Goal: Task Accomplishment & Management: Complete application form

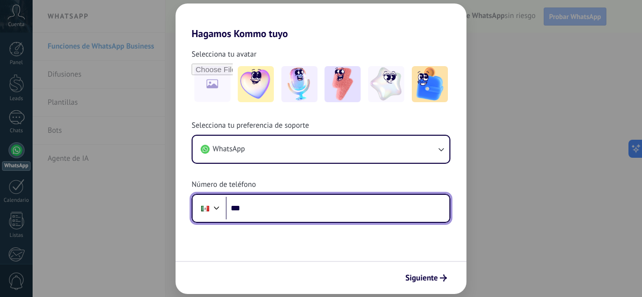
click at [249, 213] on input "***" at bounding box center [338, 208] width 224 height 23
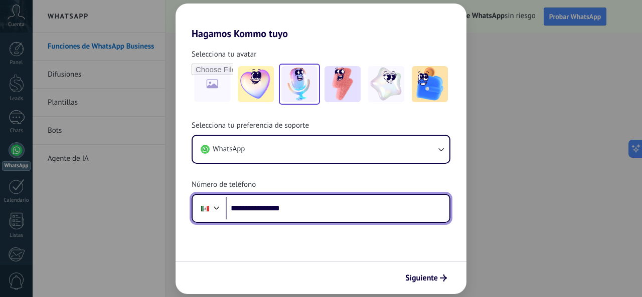
type input "**********"
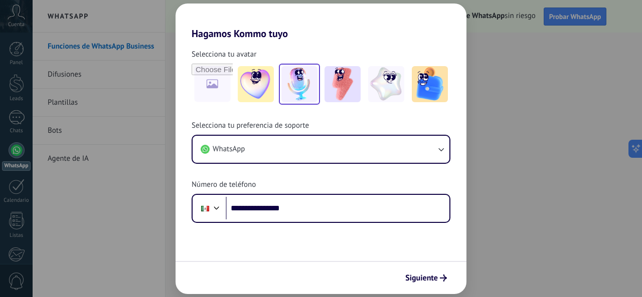
click at [297, 88] on img at bounding box center [299, 84] width 36 height 36
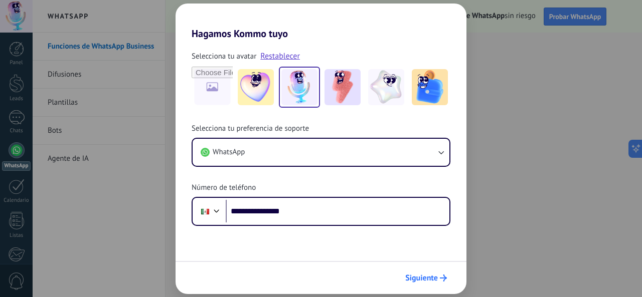
click at [432, 279] on span "Siguiente" at bounding box center [421, 278] width 33 height 7
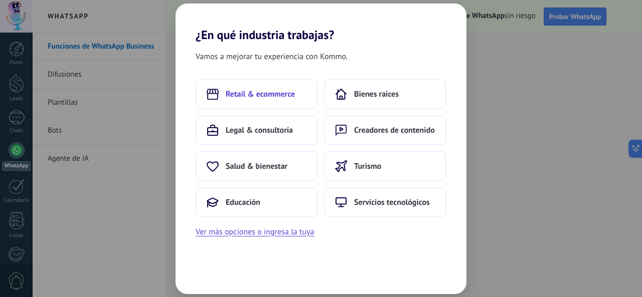
click at [275, 88] on button "Retail & ecommerce" at bounding box center [256, 94] width 122 height 30
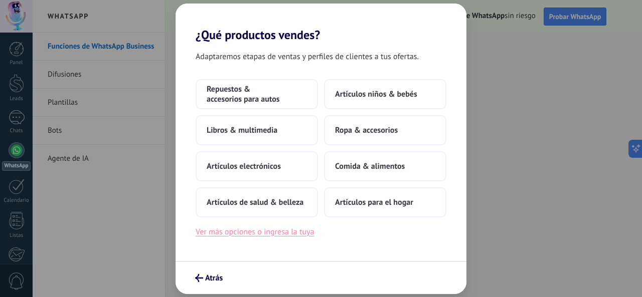
click at [301, 234] on button "Ver más opciones o ingresa la tuya" at bounding box center [254, 232] width 118 height 13
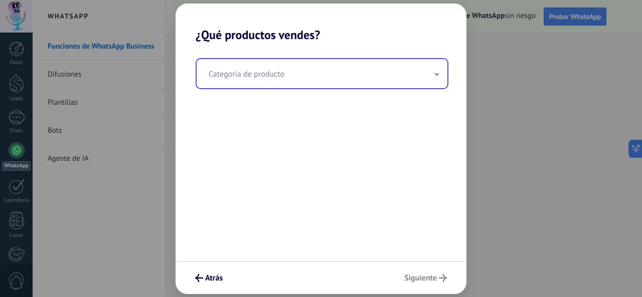
click at [362, 75] on input "text" at bounding box center [321, 73] width 251 height 29
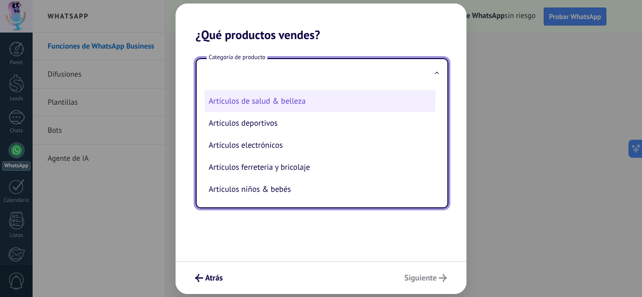
click at [322, 102] on li "Artículos de salud & belleza" at bounding box center [319, 101] width 231 height 22
type input "**********"
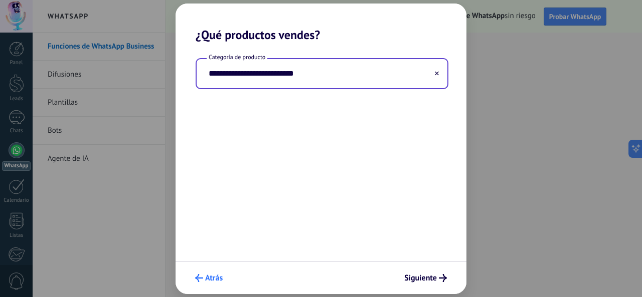
click at [210, 278] on span "Atrás" at bounding box center [214, 278] width 18 height 7
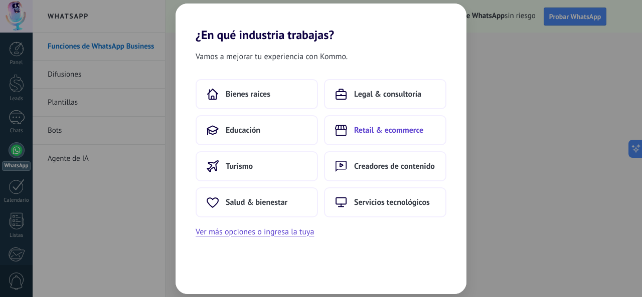
click at [403, 126] on span "Retail & ecommerce" at bounding box center [388, 130] width 69 height 10
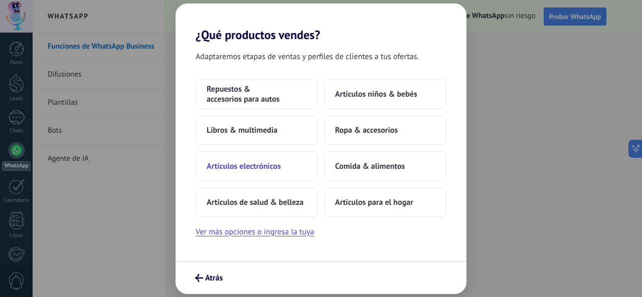
click at [268, 162] on span "Artículos electrónicos" at bounding box center [243, 166] width 74 height 10
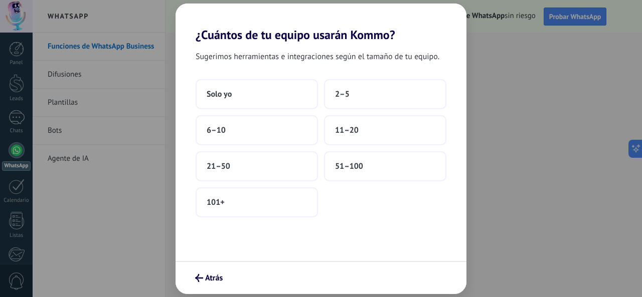
click at [268, 162] on button "21–50" at bounding box center [256, 166] width 122 height 30
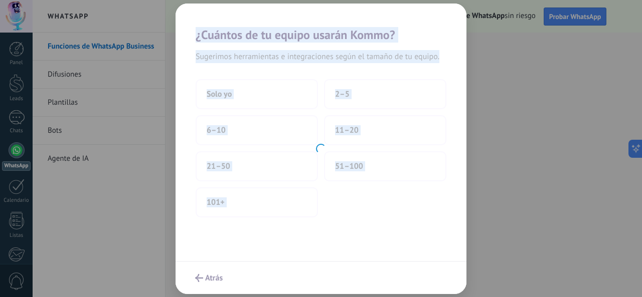
click at [268, 162] on div at bounding box center [320, 149] width 291 height 291
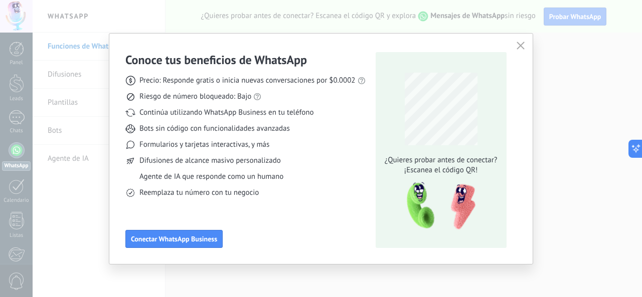
click at [48, 198] on div "Conoce tus beneficios de WhatsApp Precio: Responde gratis o inicia nuevas conve…" at bounding box center [321, 148] width 642 height 297
click at [519, 48] on icon "button" at bounding box center [520, 46] width 8 height 8
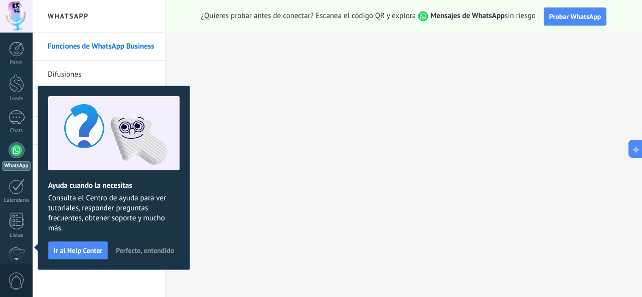
click at [161, 239] on div "Ayuda cuando la necesitas Consulta el Centro de ayuda para ver tutoriales, resp…" at bounding box center [114, 178] width 152 height 184
click at [151, 245] on button "Perfecto, entendido" at bounding box center [144, 250] width 67 height 15
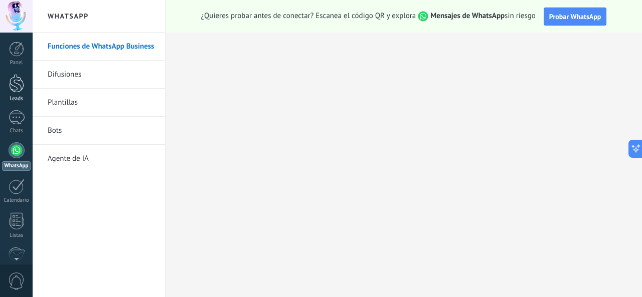
click at [18, 79] on div at bounding box center [16, 83] width 15 height 19
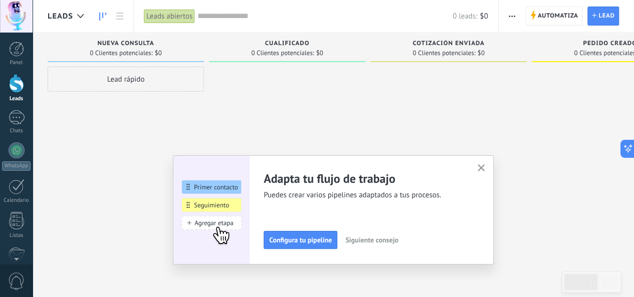
click at [488, 168] on button "button" at bounding box center [481, 169] width 13 height 14
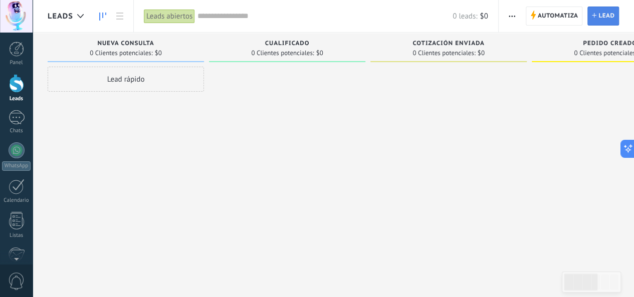
click at [596, 18] on link "Lead Nuevo lead" at bounding box center [603, 16] width 32 height 19
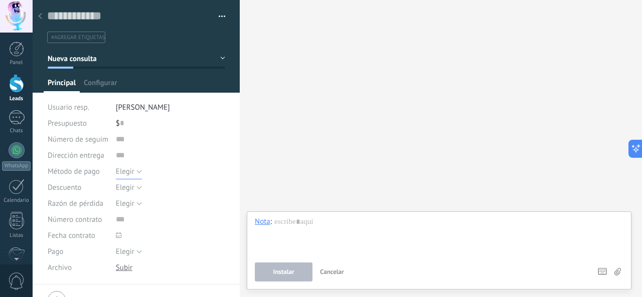
click at [130, 172] on span "Elegir" at bounding box center [125, 172] width 19 height 10
click at [125, 123] on div "$ 0" at bounding box center [170, 123] width 109 height 16
type input "***"
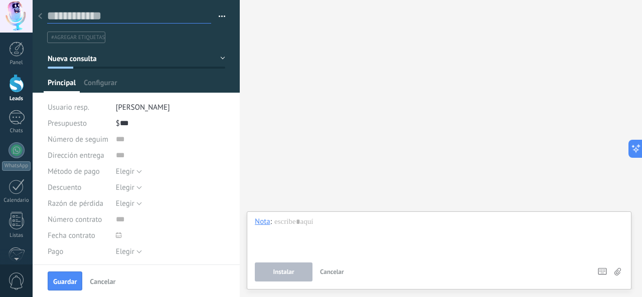
click at [85, 21] on input "text" at bounding box center [129, 16] width 164 height 15
type input "*"
type input "*******"
click at [136, 172] on button "Elegir" at bounding box center [129, 171] width 26 height 16
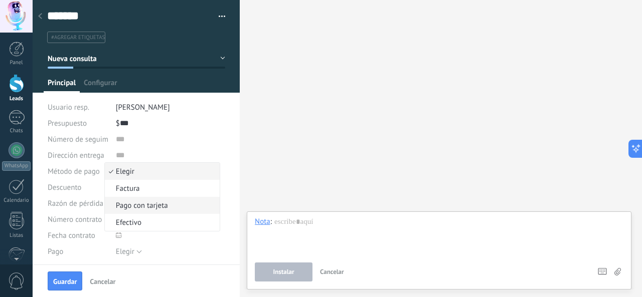
click at [161, 203] on span "Pago con tarjeta" at bounding box center [161, 206] width 112 height 10
click at [135, 187] on button "Elegir" at bounding box center [129, 187] width 26 height 16
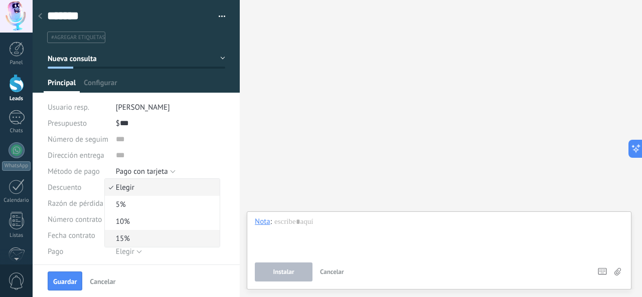
click at [136, 235] on span "15%" at bounding box center [161, 239] width 112 height 10
click at [128, 204] on span "Elegir" at bounding box center [125, 204] width 19 height 10
click at [194, 242] on div at bounding box center [170, 236] width 109 height 16
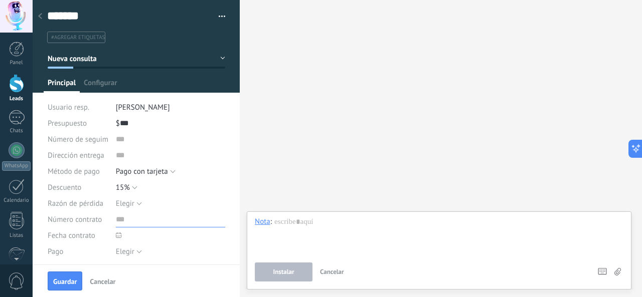
click at [122, 223] on input "text" at bounding box center [170, 220] width 109 height 16
click at [70, 278] on span "Guardar" at bounding box center [65, 281] width 24 height 7
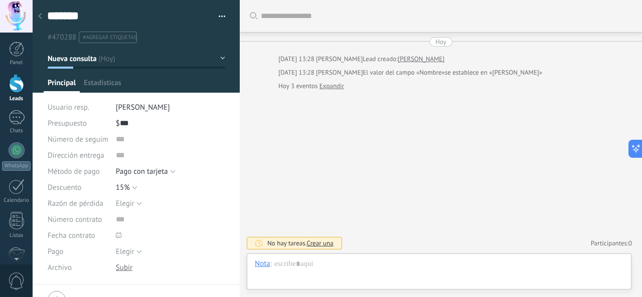
scroll to position [15, 0]
click at [19, 117] on div at bounding box center [17, 117] width 16 height 15
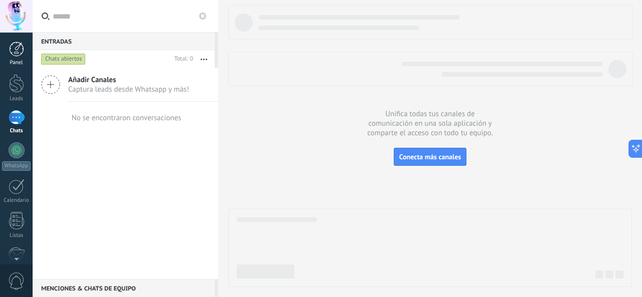
click at [18, 47] on div at bounding box center [16, 49] width 15 height 15
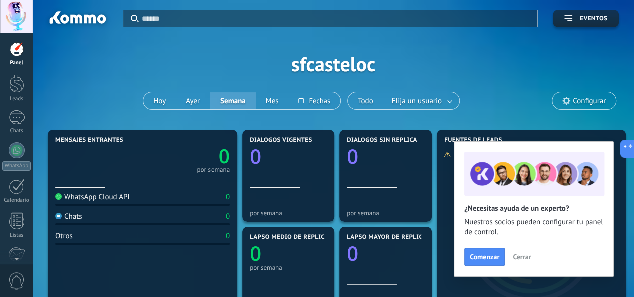
click at [525, 257] on span "Cerrar" at bounding box center [522, 257] width 18 height 7
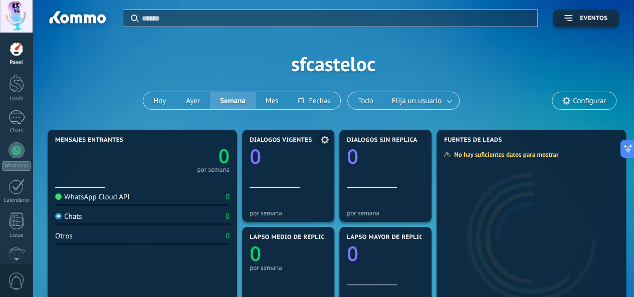
click at [277, 166] on div "Diálogos vigentes 0" at bounding box center [288, 162] width 77 height 51
click at [594, 23] on button "Eventos" at bounding box center [586, 19] width 66 height 18
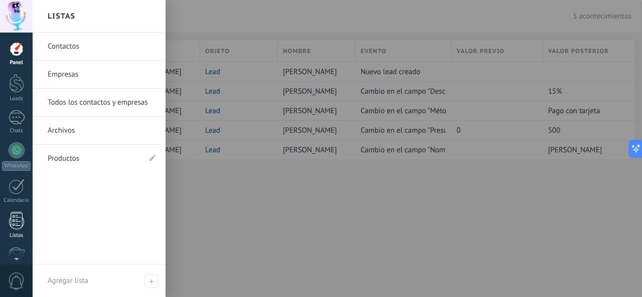
click at [15, 223] on div at bounding box center [16, 221] width 15 height 18
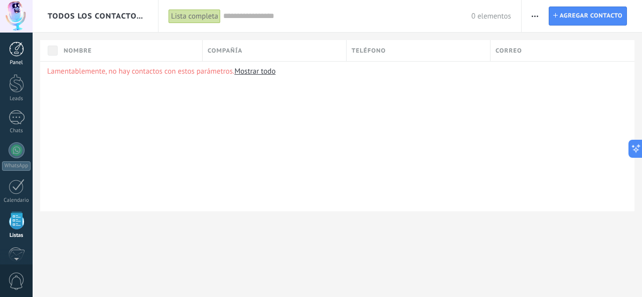
click at [19, 53] on div at bounding box center [16, 49] width 15 height 15
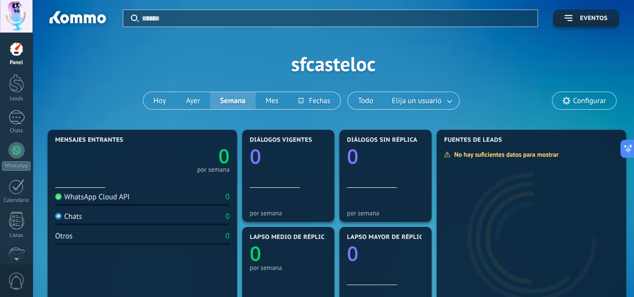
click at [19, 53] on div at bounding box center [16, 49] width 15 height 15
